Goal: Find specific page/section: Find specific page/section

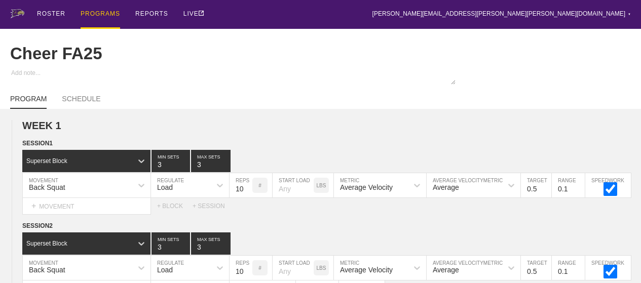
click at [110, 16] on div "PROGRAMS" at bounding box center [101, 14] width 40 height 29
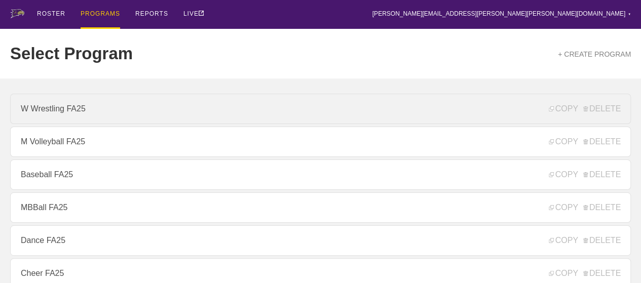
click at [57, 114] on link "W Wrestling FA25" at bounding box center [320, 109] width 621 height 30
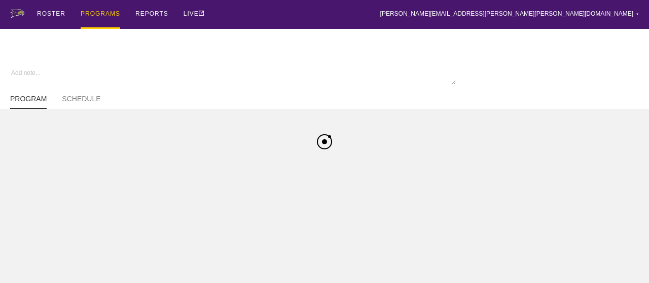
type textarea "x"
type input "W Wrestling FA25"
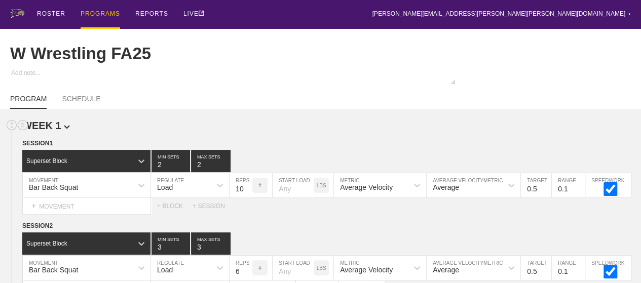
click at [325, 128] on h2 "WEEK 1" at bounding box center [331, 126] width 619 height 12
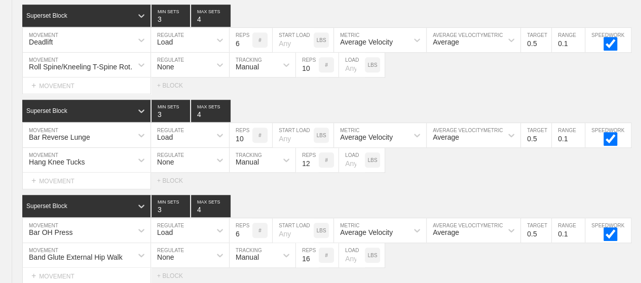
scroll to position [2393, 0]
